Goal: Task Accomplishment & Management: Use online tool/utility

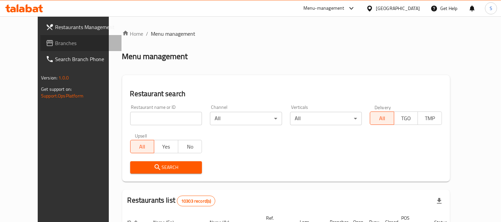
click at [56, 36] on link "Branches" at bounding box center [80, 43] width 81 height 16
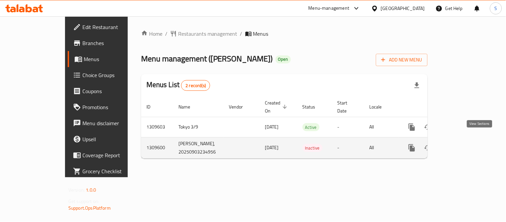
click at [464, 144] on icon "enhanced table" at bounding box center [460, 148] width 8 height 8
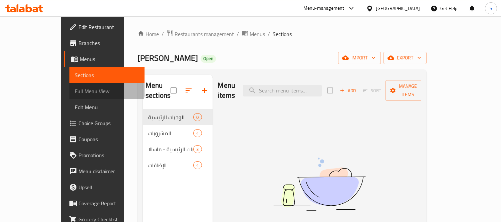
click at [75, 89] on span "Full Menu View" at bounding box center [107, 91] width 65 height 8
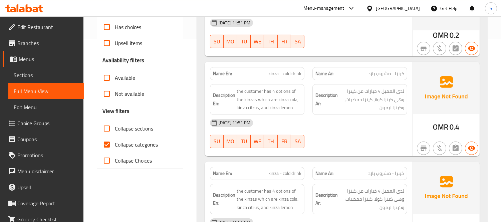
scroll to position [185, 0]
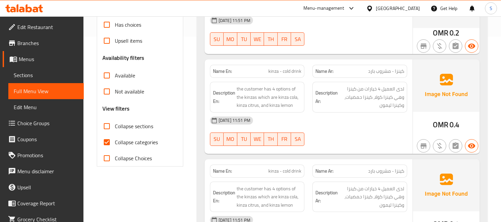
click at [134, 145] on span "Collapse categories" at bounding box center [136, 142] width 43 height 8
click at [115, 145] on input "Collapse categories" at bounding box center [107, 142] width 16 height 16
checkbox input "false"
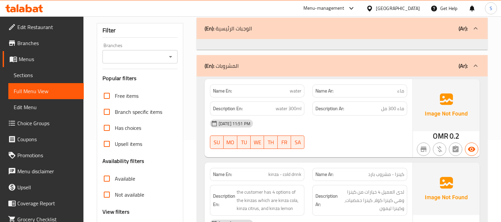
scroll to position [148, 0]
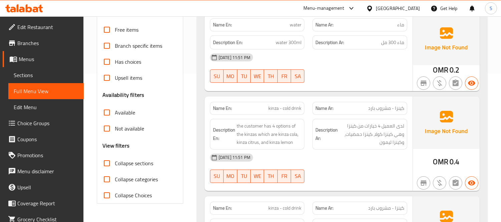
click at [284, 108] on span "kinza - cold drink" at bounding box center [284, 108] width 33 height 7
copy span "kinza - cold drink"
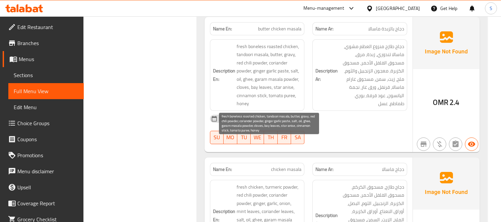
scroll to position [778, 0]
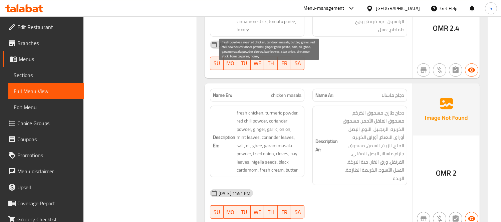
click at [275, 20] on span "fresh boneless roasted chicken, tandoori masala, butter, gravy, red chili powde…" at bounding box center [269, 0] width 65 height 65
copy span "fresh boneless roasted chicken, tandoori masala, butter, gravy, red chili powde…"
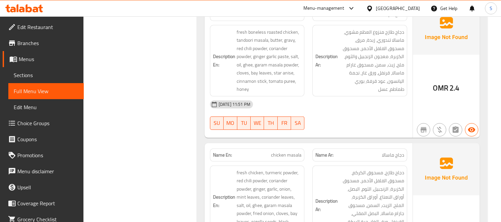
scroll to position [706, 0]
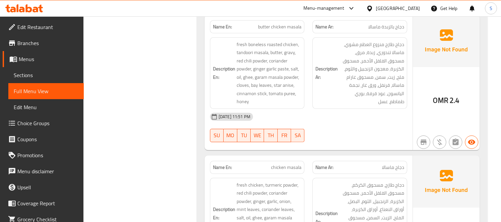
click at [331, 95] on h6 "Description Ar: دجاج طازج منزوع العظم مشوي، ماسالا تندوري، زبدة، مرق، مسحوق الف…" at bounding box center [359, 72] width 89 height 65
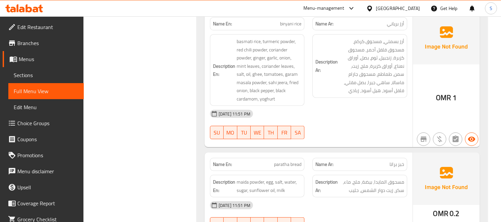
scroll to position [1040, 0]
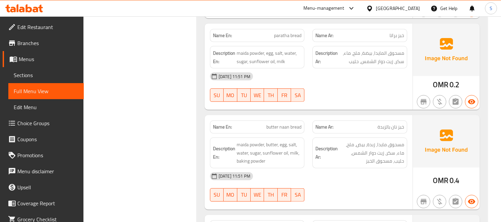
scroll to position [1151, 0]
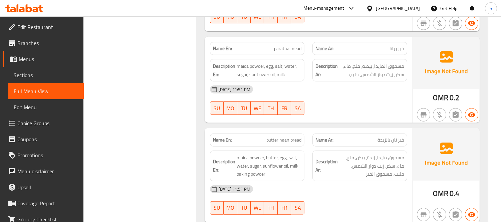
click at [408, 7] on div "[GEOGRAPHIC_DATA]" at bounding box center [398, 8] width 44 height 7
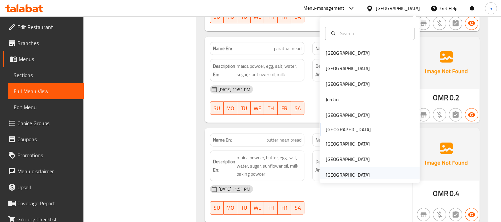
click at [345, 175] on div "[GEOGRAPHIC_DATA]" at bounding box center [348, 174] width 44 height 7
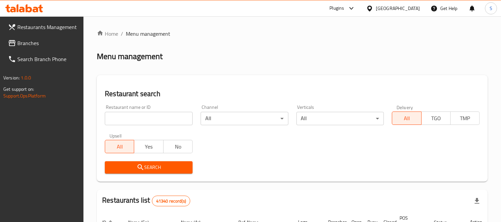
click at [70, 43] on span "Branches" at bounding box center [47, 43] width 61 height 8
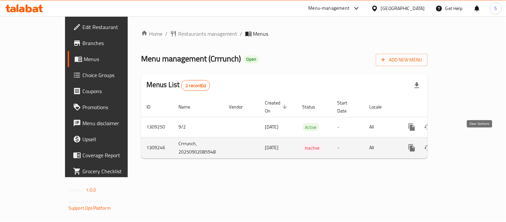
click at [464, 144] on icon "enhanced table" at bounding box center [460, 148] width 8 height 8
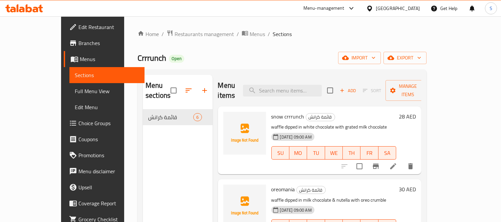
click at [75, 94] on span "Full Menu View" at bounding box center [107, 91] width 65 height 8
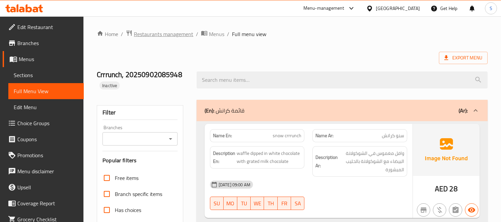
click at [172, 34] on span "Restaurants management" at bounding box center [163, 34] width 59 height 8
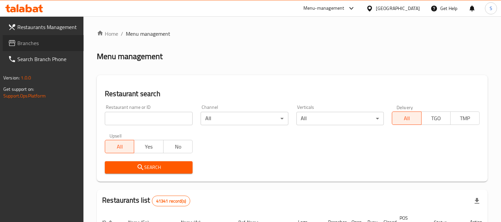
click at [43, 45] on span "Branches" at bounding box center [47, 43] width 61 height 8
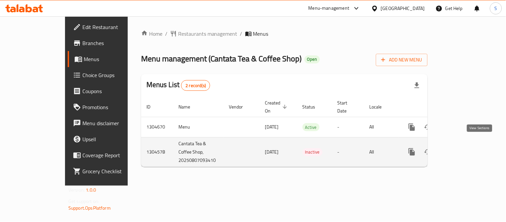
click at [464, 148] on icon "enhanced table" at bounding box center [460, 152] width 8 height 8
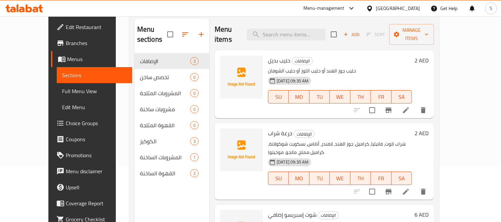
drag, startPoint x: 54, startPoint y: 94, endPoint x: 69, endPoint y: 67, distance: 30.8
click at [62, 94] on span "Full Menu View" at bounding box center [94, 91] width 65 height 8
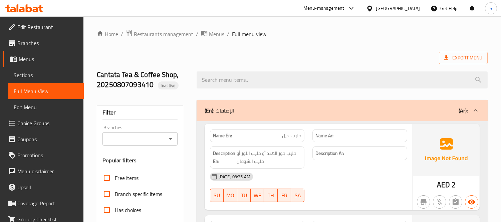
click at [194, 56] on div "Export Menu" at bounding box center [292, 58] width 391 height 12
click at [39, 10] on icon at bounding box center [24, 8] width 38 height 8
